Goal: Check status: Check status

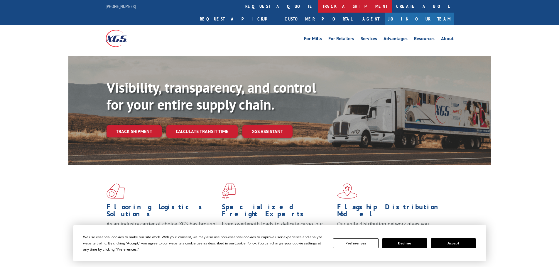
click at [318, 10] on link "track a shipment" at bounding box center [355, 6] width 74 height 13
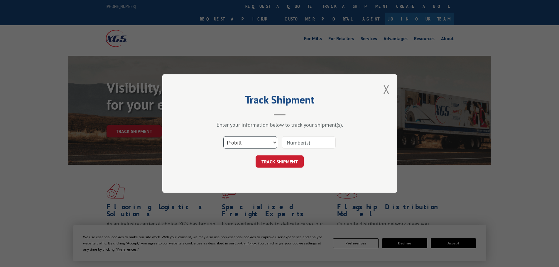
click at [244, 145] on select "Select category... Probill BOL PO" at bounding box center [250, 142] width 54 height 12
select select "bol"
click at [223, 136] on select "Select category... Probill BOL PO" at bounding box center [250, 142] width 54 height 12
click at [295, 146] on input at bounding box center [309, 142] width 54 height 12
paste input "2564899"
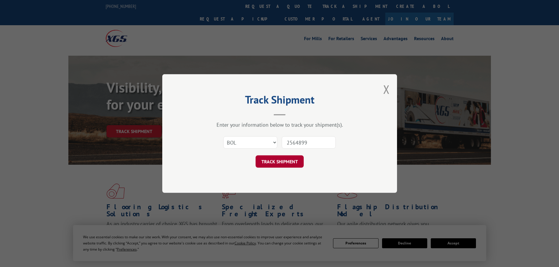
type input "2564899"
click at [286, 158] on button "TRACK SHIPMENT" at bounding box center [280, 162] width 48 height 12
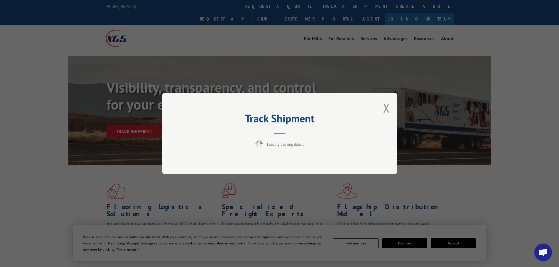
scroll to position [583, 0]
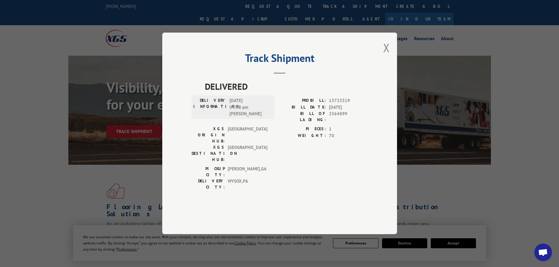
click at [384, 55] on button "Close modal" at bounding box center [386, 48] width 6 height 16
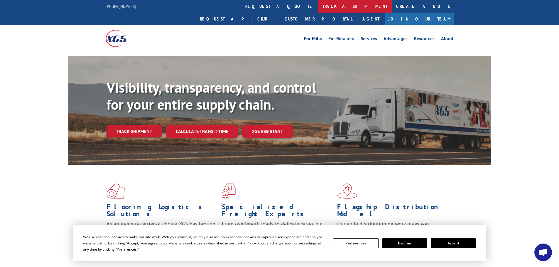
click at [318, 9] on link "track a shipment" at bounding box center [355, 6] width 74 height 13
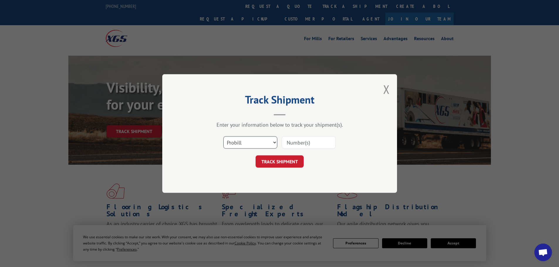
click at [258, 146] on select "Select category... Probill BOL PO" at bounding box center [250, 142] width 54 height 12
select select "bol"
click at [223, 136] on select "Select category... Probill BOL PO" at bounding box center [250, 142] width 54 height 12
click at [300, 142] on input at bounding box center [309, 142] width 54 height 12
type input "2564899"
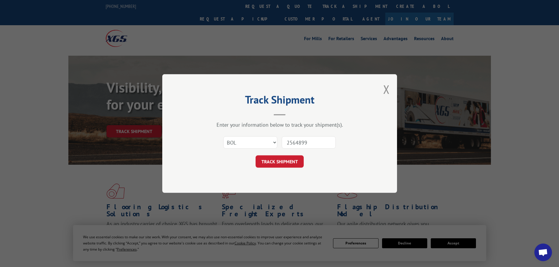
click button "TRACK SHIPMENT" at bounding box center [280, 162] width 48 height 12
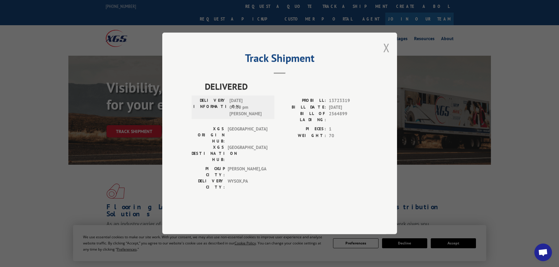
click at [388, 55] on button "Close modal" at bounding box center [386, 48] width 6 height 16
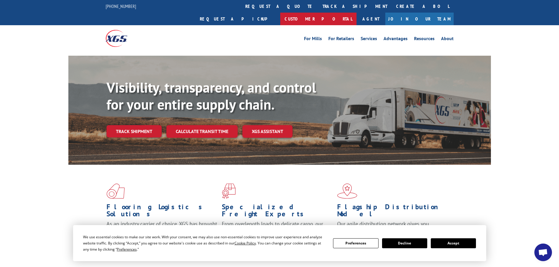
click at [356, 13] on link "Customer Portal" at bounding box center [318, 19] width 76 height 13
